Goal: Transaction & Acquisition: Purchase product/service

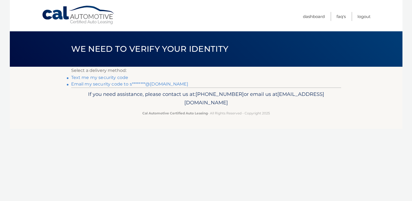
click at [102, 76] on link "Text me my security code" at bounding box center [99, 77] width 57 height 5
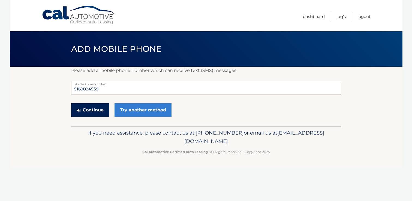
click at [84, 106] on button "Continue" at bounding box center [90, 110] width 38 height 14
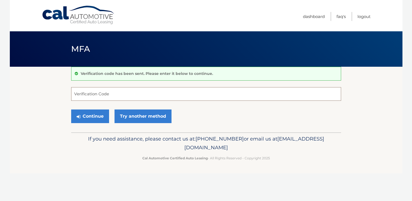
click at [96, 95] on input "Verification Code" at bounding box center [206, 94] width 270 height 14
type input "863166"
click at [98, 119] on button "Continue" at bounding box center [90, 117] width 38 height 14
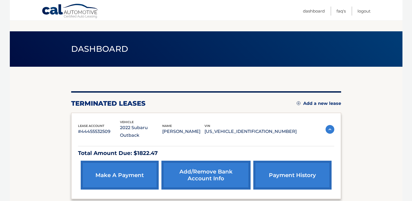
scroll to position [48, 0]
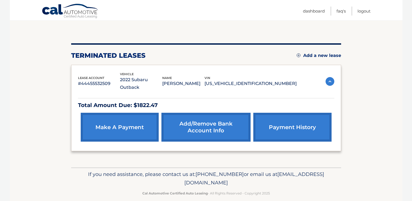
click at [327, 77] on img at bounding box center [329, 81] width 9 height 9
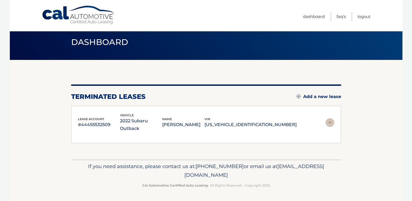
scroll to position [0, 0]
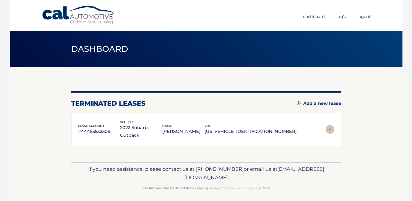
click at [327, 125] on img at bounding box center [329, 129] width 9 height 9
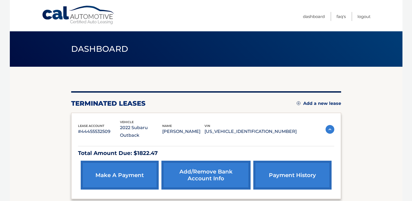
click at [184, 139] on div "Total Amount Due: $1822.47 make a payment Add/Remove bank account info payment …" at bounding box center [206, 165] width 256 height 53
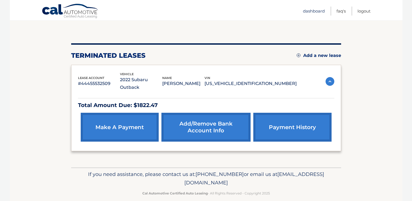
click at [319, 13] on link "Dashboard" at bounding box center [314, 11] width 22 height 9
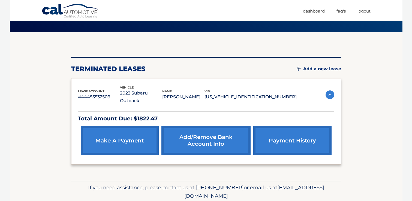
scroll to position [32, 0]
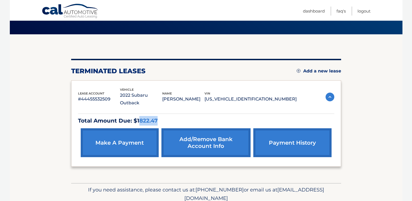
drag, startPoint x: 138, startPoint y: 113, endPoint x: 174, endPoint y: 114, distance: 36.0
click at [174, 116] on p "Total Amount Due: $1822.47" at bounding box center [206, 121] width 256 height 10
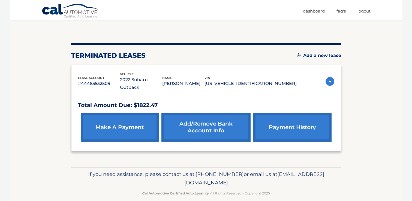
scroll to position [48, 0]
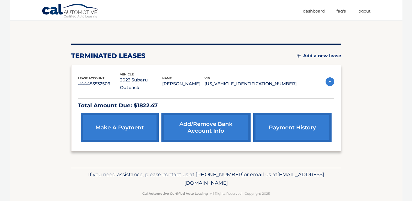
click at [325, 78] on img at bounding box center [329, 81] width 9 height 9
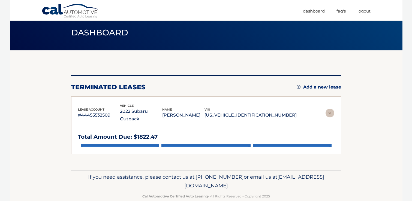
scroll to position [0, 0]
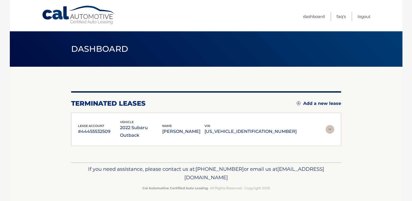
click at [327, 126] on img at bounding box center [329, 129] width 9 height 9
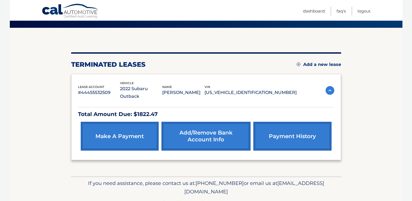
scroll to position [48, 0]
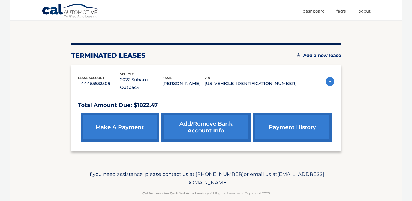
drag, startPoint x: 254, startPoint y: 176, endPoint x: 152, endPoint y: 179, distance: 101.6
click at [152, 178] on p "If you need assistance, please contact us at: 609-807-3200 or email us at Custo…" at bounding box center [206, 178] width 263 height 17
copy span "[EMAIL_ADDRESS][DOMAIN_NAME]"
click at [130, 119] on link "make a payment" at bounding box center [120, 127] width 78 height 29
click at [126, 114] on link "make a payment" at bounding box center [120, 127] width 78 height 29
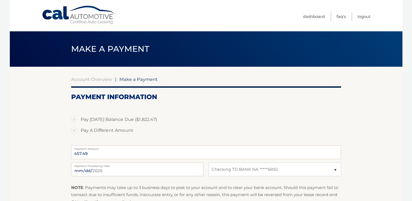
select select "YjYwOWFmNjYtMjJmOS00NDVjLTgyMDQtMjc3MjZiNzVhMzRm"
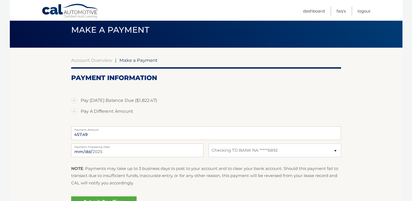
scroll to position [24, 0]
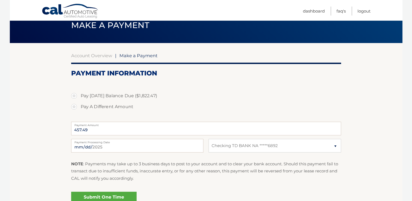
click at [93, 97] on label "Pay [DATE] Balance Due ($1,822.47)" at bounding box center [206, 95] width 270 height 11
click at [79, 97] on input "Pay [DATE] Balance Due ($1,822.47)" at bounding box center [75, 94] width 5 height 9
radio input "true"
type input "1822.47"
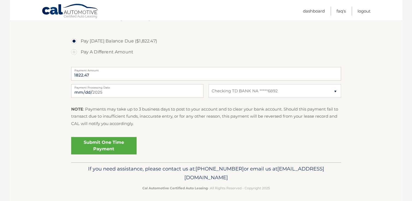
scroll to position [79, 0]
click at [93, 146] on link "Submit One Time Payment" at bounding box center [103, 144] width 65 height 17
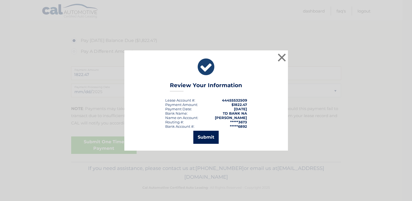
click at [202, 138] on button "Submit" at bounding box center [205, 137] width 25 height 13
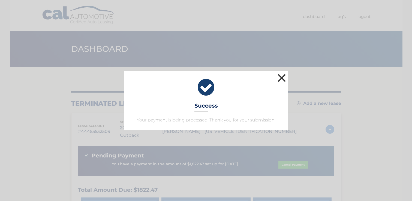
click at [280, 77] on button "×" at bounding box center [281, 77] width 11 height 11
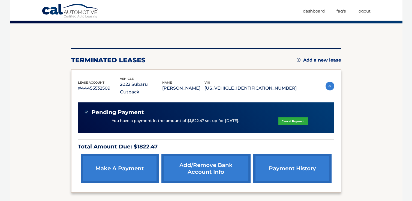
scroll to position [42, 0]
